Goal: Information Seeking & Learning: Learn about a topic

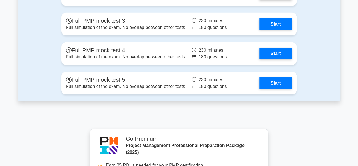
scroll to position [1898, 0]
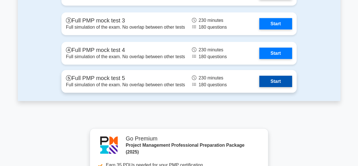
click at [273, 81] on link "Start" at bounding box center [276, 81] width 33 height 11
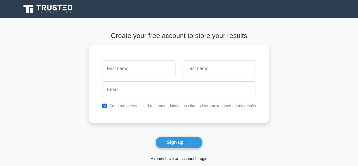
click at [203, 158] on link "Already have an account? Login" at bounding box center [179, 158] width 57 height 5
